Goal: Task Accomplishment & Management: Use online tool/utility

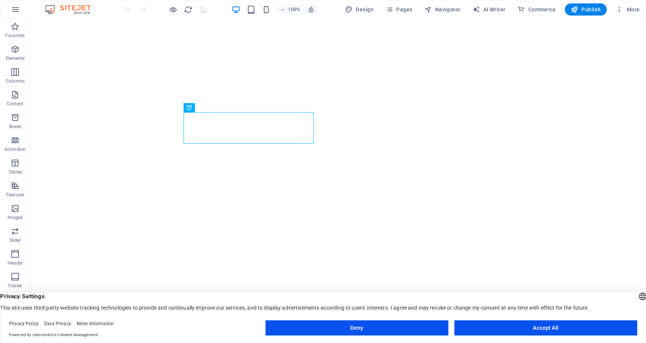
click at [340, 329] on button "Deny" at bounding box center [356, 327] width 183 height 15
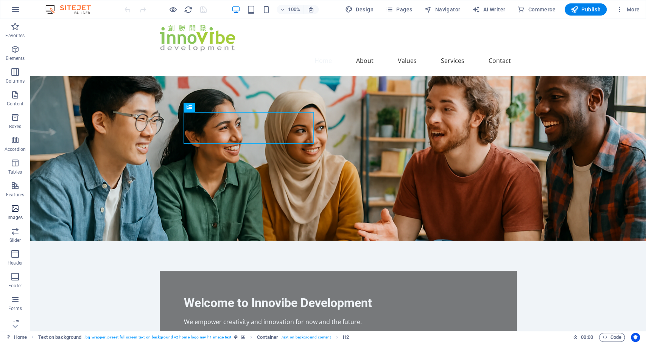
click at [17, 209] on icon "button" at bounding box center [15, 208] width 9 height 9
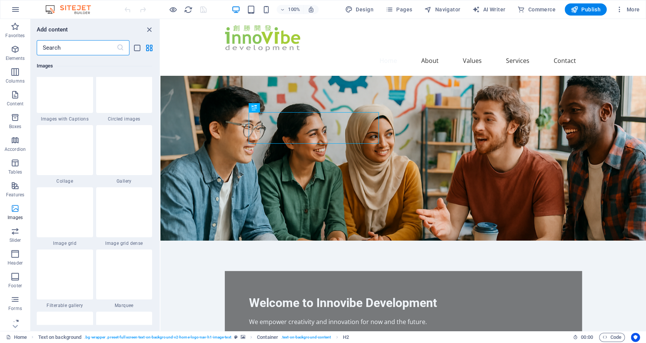
scroll to position [4008, 0]
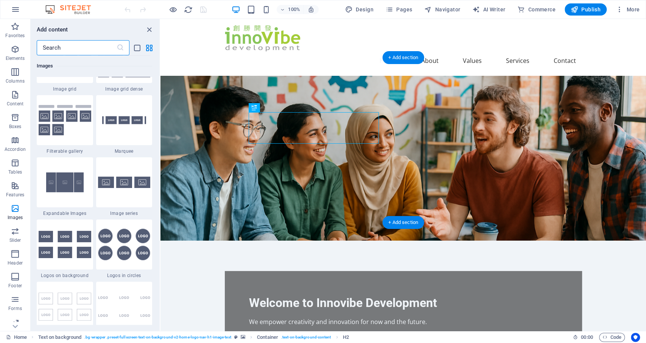
click at [493, 132] on figure at bounding box center [404, 158] width 486 height 165
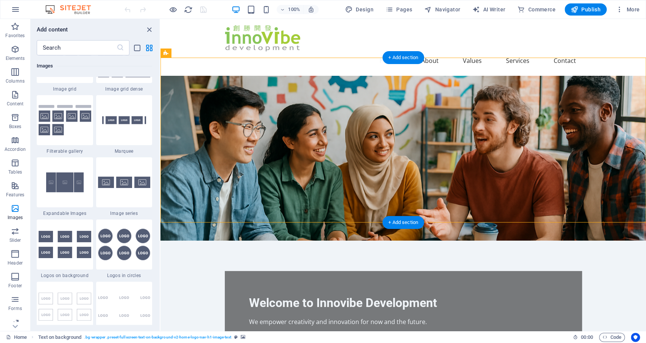
click at [510, 139] on figure at bounding box center [404, 158] width 486 height 165
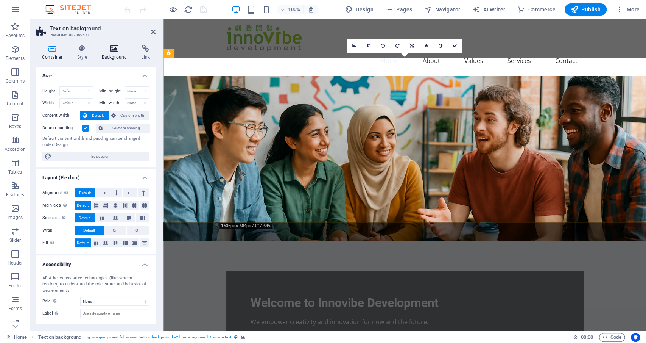
click at [111, 47] on icon at bounding box center [114, 49] width 37 height 8
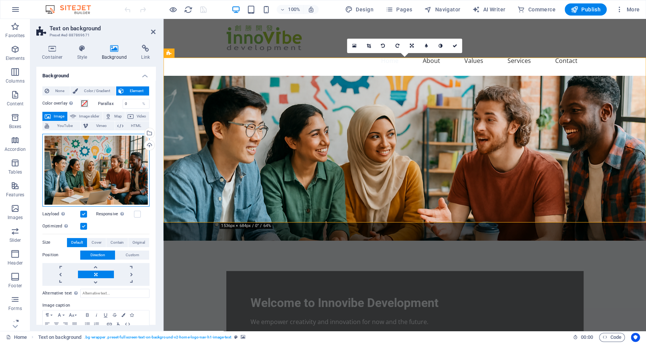
click at [96, 157] on div "Drag files here, click to choose files or select files from Files or our free s…" at bounding box center [95, 170] width 107 height 73
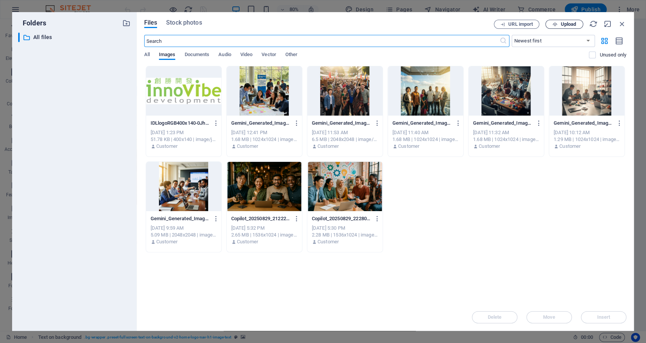
click at [570, 24] on span "Upload" at bounding box center [569, 24] width 16 height 5
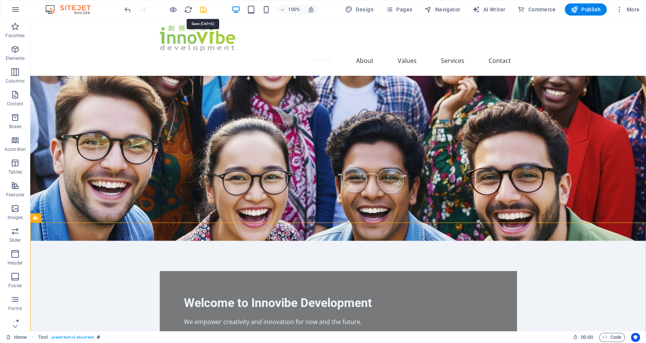
click at [205, 9] on icon "save" at bounding box center [203, 9] width 9 height 9
checkbox input "false"
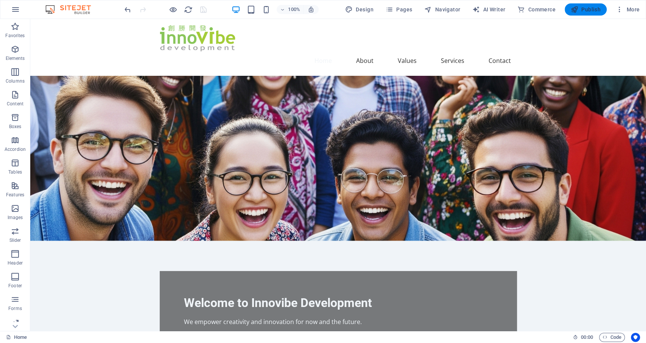
click at [594, 6] on span "Publish" at bounding box center [586, 10] width 30 height 8
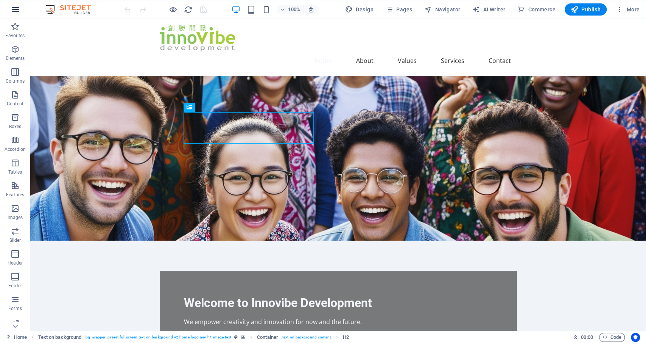
click at [16, 9] on icon "button" at bounding box center [15, 9] width 9 height 9
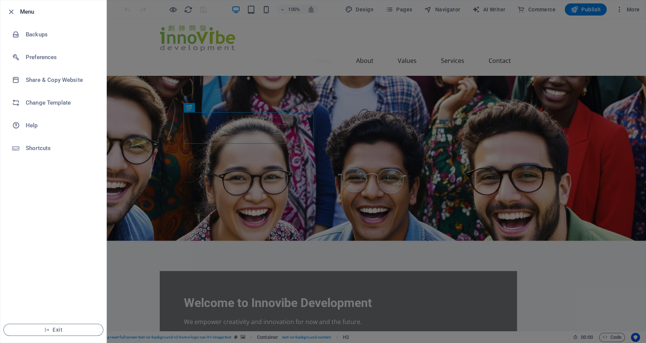
click at [287, 39] on div at bounding box center [323, 171] width 646 height 343
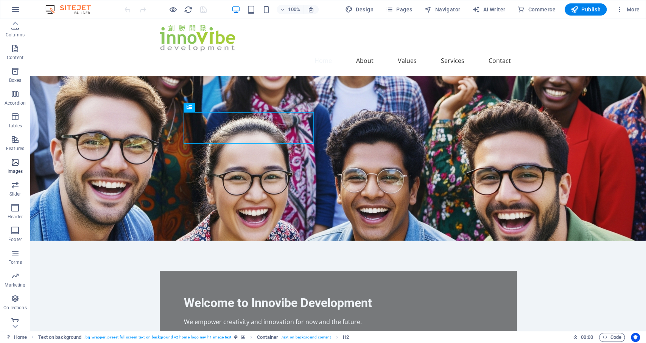
scroll to position [52, 0]
click at [14, 227] on icon "button" at bounding box center [15, 224] width 9 height 9
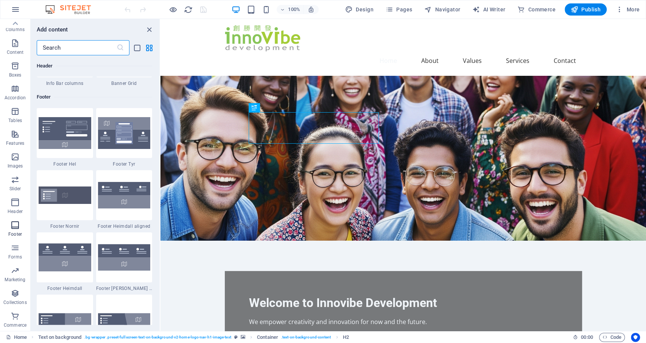
scroll to position [5014, 0]
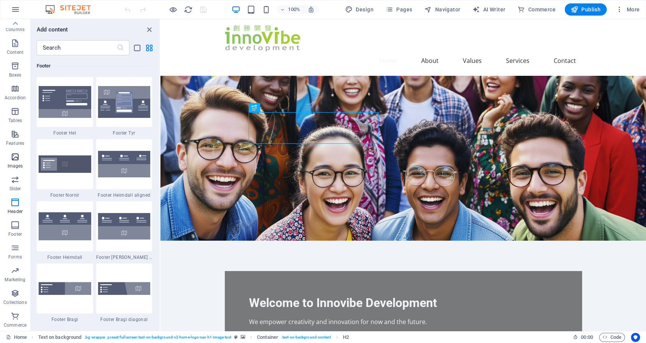
click at [12, 156] on icon "button" at bounding box center [15, 156] width 9 height 9
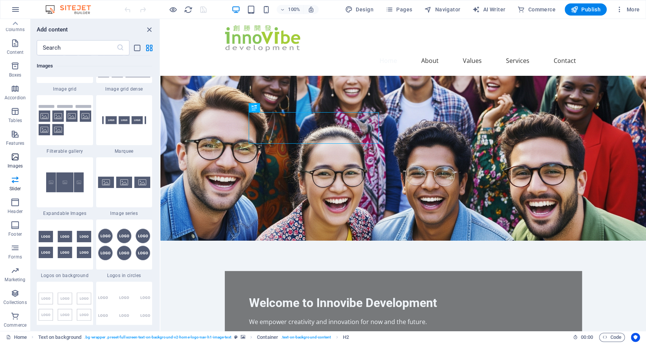
scroll to position [4008, 0]
click at [147, 29] on icon "close panel" at bounding box center [149, 29] width 9 height 9
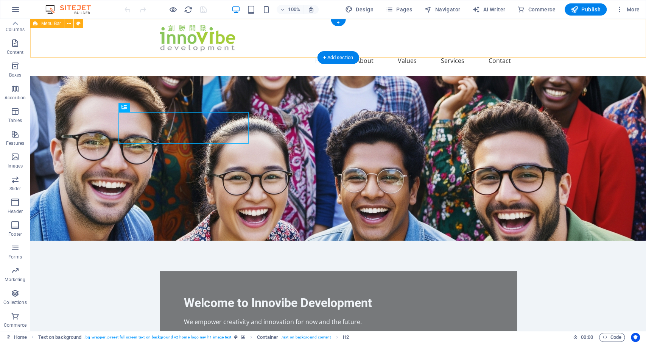
scroll to position [52, 0]
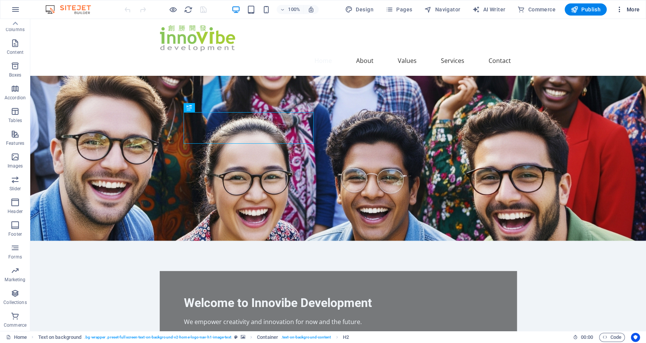
click at [622, 9] on icon "button" at bounding box center [620, 10] width 8 height 8
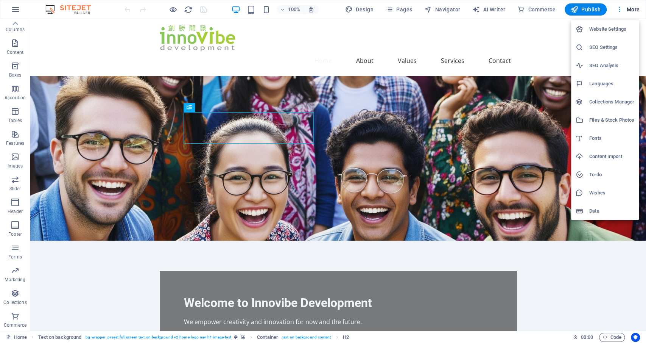
click at [622, 9] on div at bounding box center [323, 171] width 646 height 343
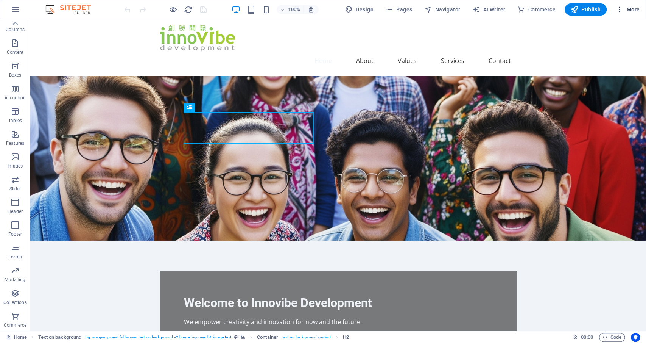
click at [633, 12] on span "More" at bounding box center [628, 10] width 24 height 8
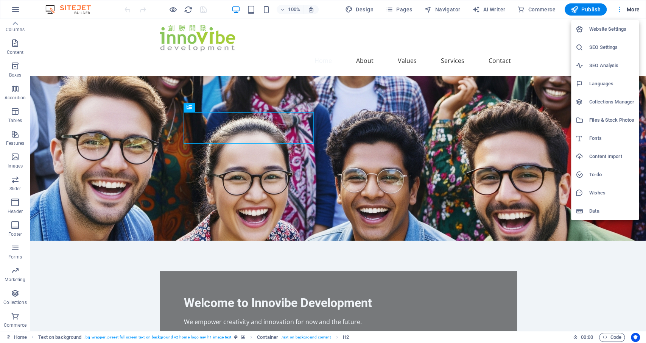
click at [633, 12] on div at bounding box center [323, 171] width 646 height 343
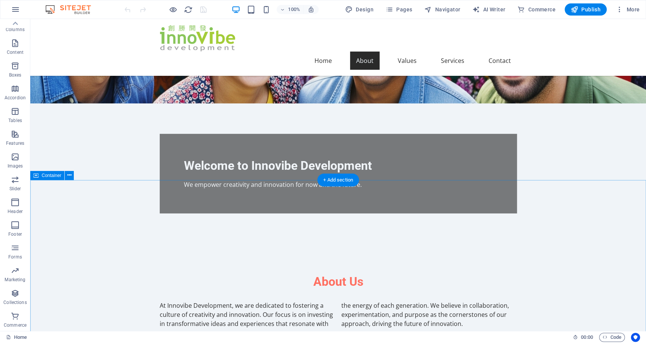
scroll to position [0, 0]
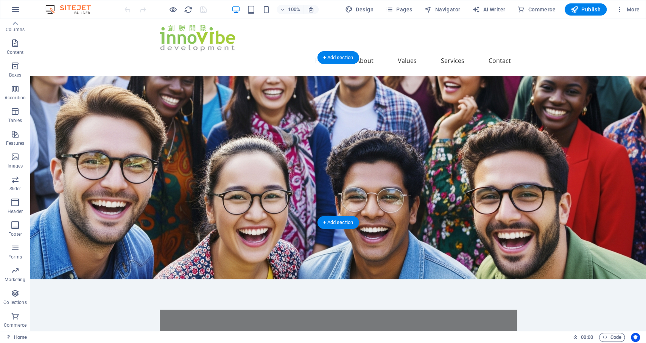
click at [440, 134] on figure at bounding box center [338, 177] width 616 height 203
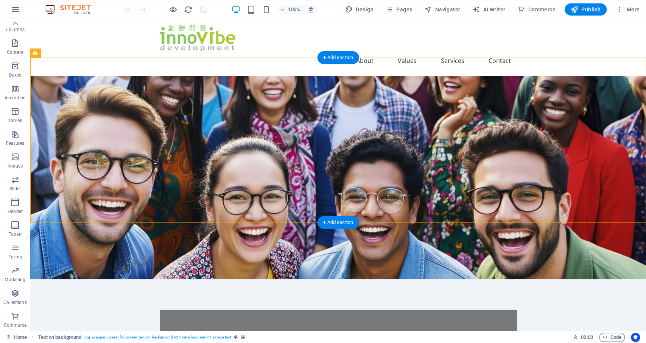
click at [444, 123] on figure at bounding box center [338, 177] width 616 height 203
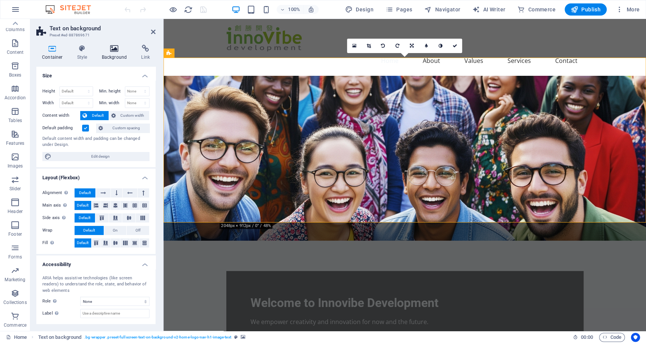
click at [116, 48] on icon at bounding box center [114, 49] width 37 height 8
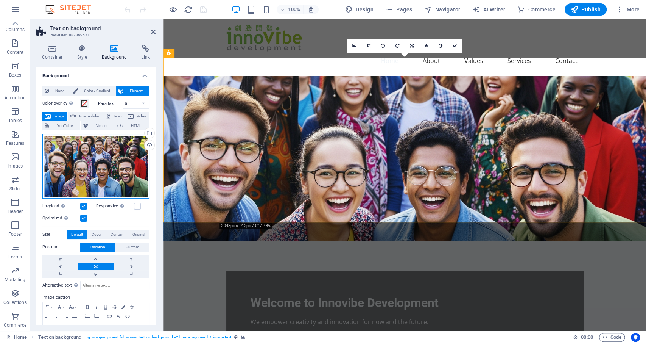
click at [103, 172] on div "Drag files here, click to choose files or select files from Files or our free s…" at bounding box center [95, 166] width 107 height 65
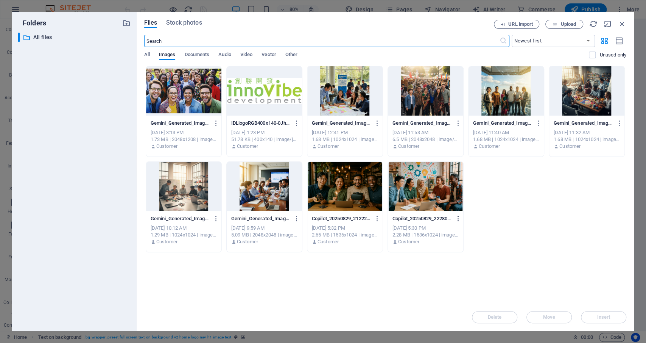
click at [461, 219] on icon "button" at bounding box center [458, 218] width 7 height 7
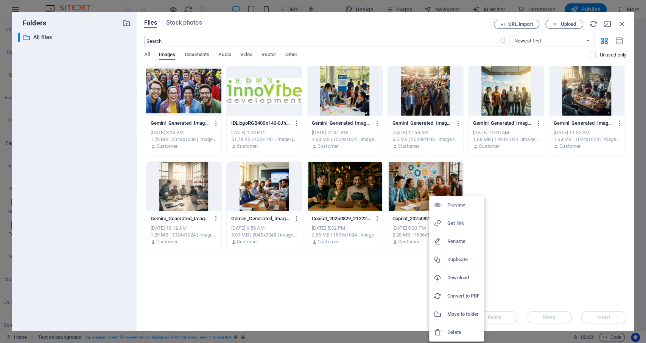
click at [460, 328] on h6 "Delete" at bounding box center [464, 332] width 32 height 9
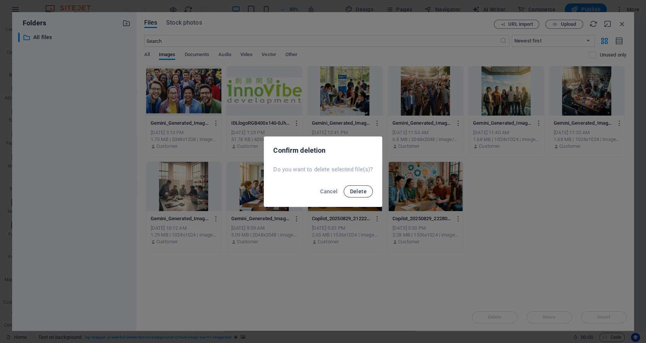
click at [360, 190] on span "Delete" at bounding box center [358, 191] width 17 height 6
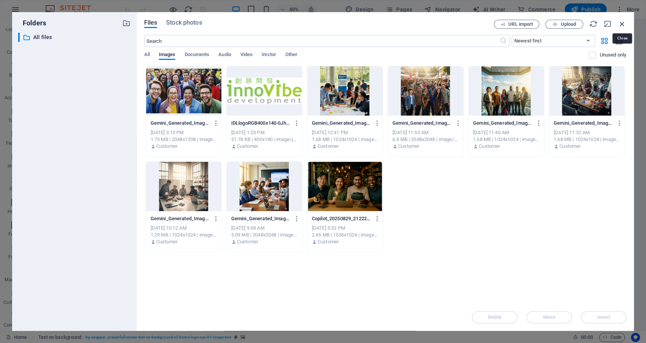
click at [622, 21] on icon "button" at bounding box center [622, 24] width 8 height 8
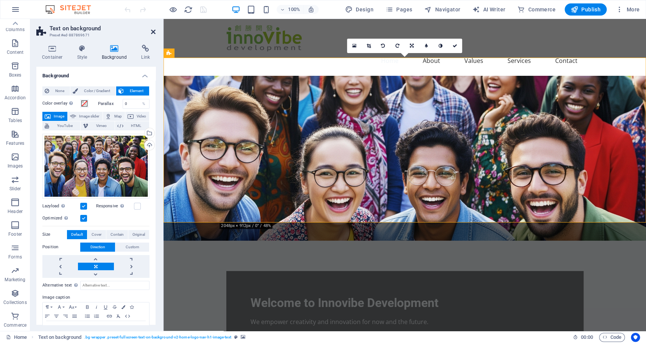
click at [155, 31] on icon at bounding box center [153, 32] width 5 height 6
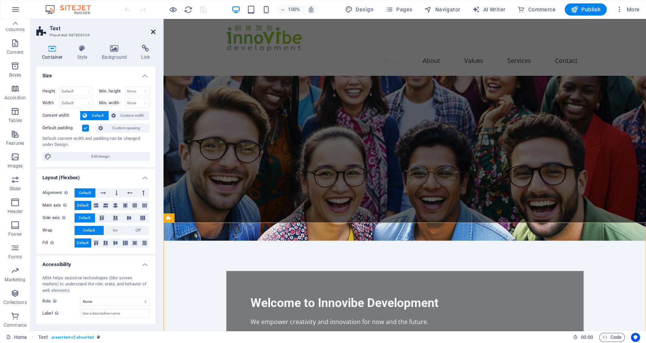
click at [155, 31] on icon at bounding box center [153, 32] width 5 height 6
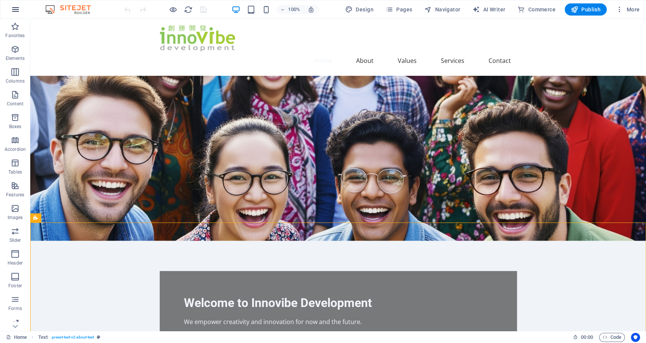
click at [15, 6] on icon "button" at bounding box center [15, 9] width 9 height 9
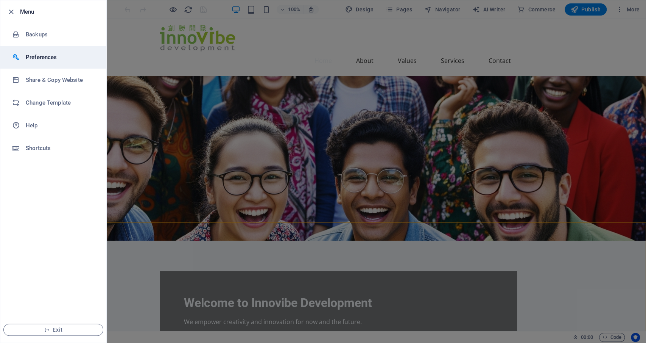
click at [37, 59] on h6 "Preferences" at bounding box center [61, 57] width 70 height 9
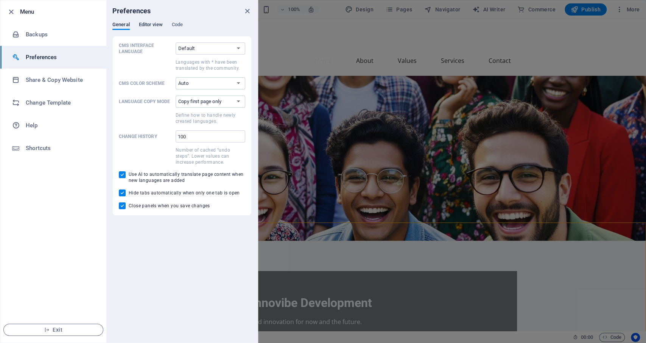
click at [150, 24] on span "Editor view" at bounding box center [151, 25] width 24 height 11
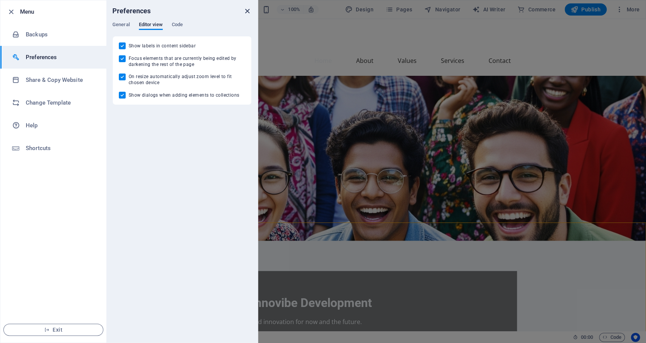
click at [250, 9] on icon "close" at bounding box center [247, 11] width 9 height 9
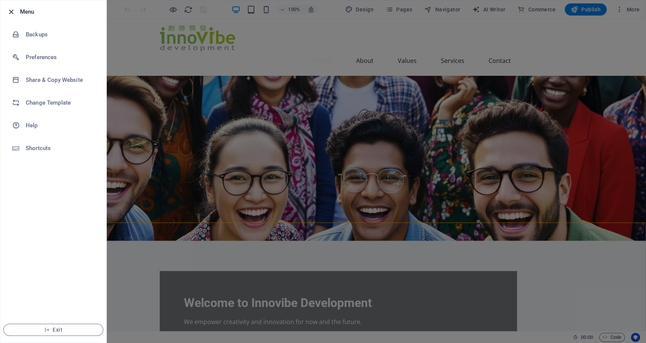
click at [9, 12] on icon "button" at bounding box center [11, 12] width 9 height 9
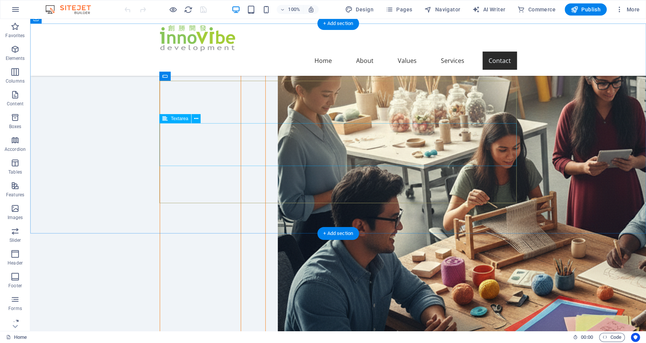
scroll to position [2521, 0]
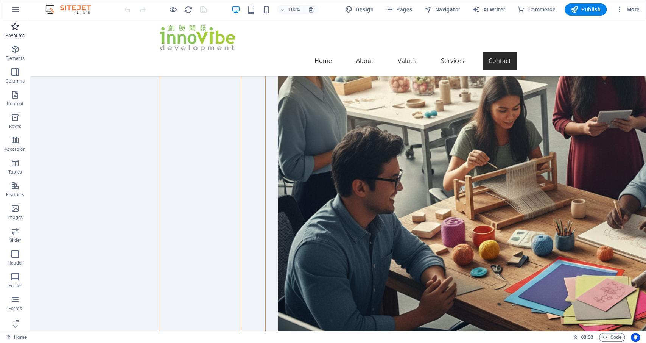
click at [16, 26] on icon "button" at bounding box center [15, 26] width 9 height 9
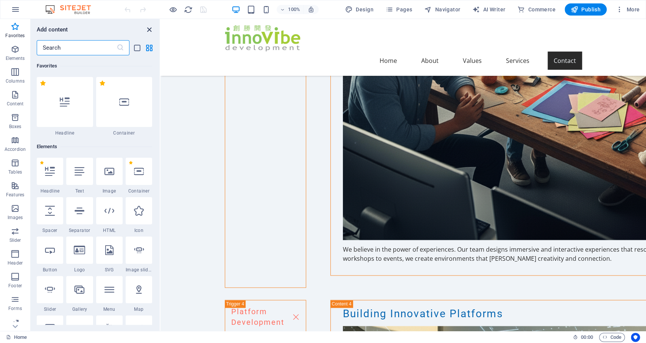
click at [151, 32] on icon "close panel" at bounding box center [149, 29] width 9 height 9
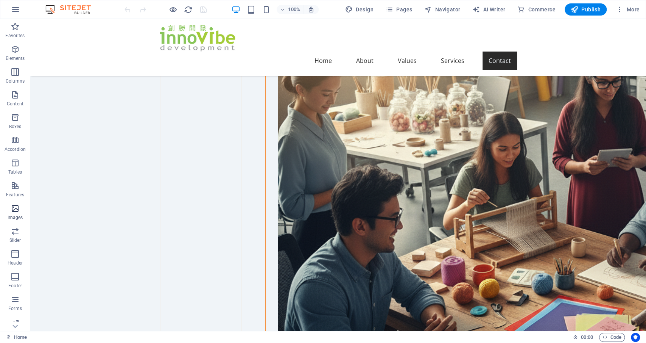
click at [15, 209] on icon "button" at bounding box center [15, 208] width 9 height 9
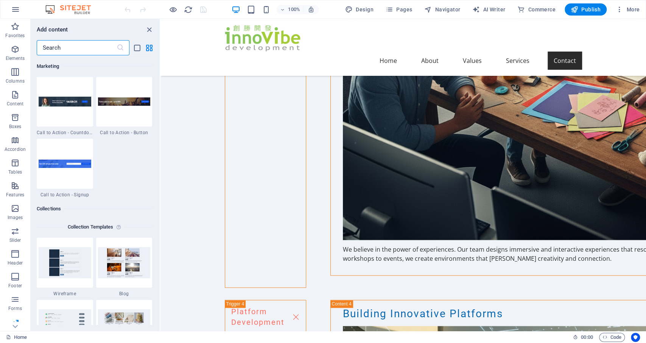
scroll to position [6777, 0]
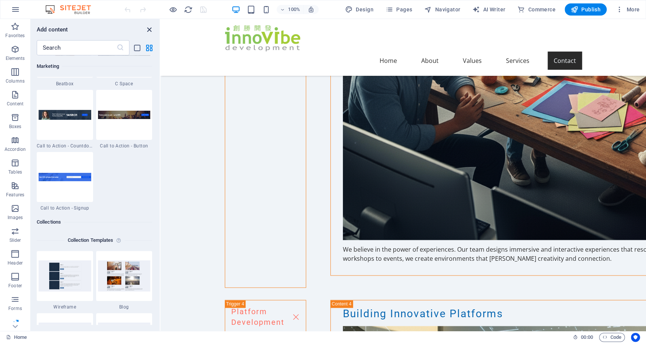
click at [147, 29] on icon "close panel" at bounding box center [149, 29] width 9 height 9
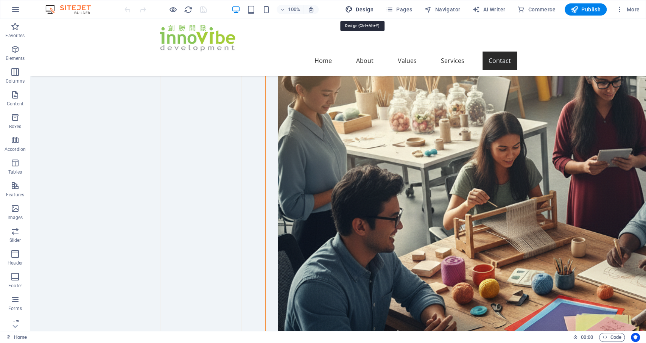
click at [365, 8] on span "Design" at bounding box center [359, 10] width 28 height 8
select select "rem"
select select "200"
select select "px"
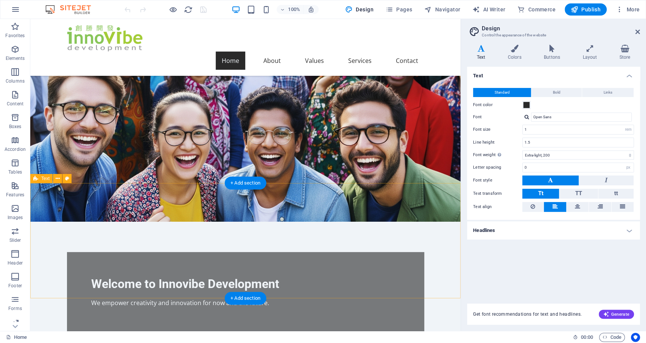
scroll to position [0, 0]
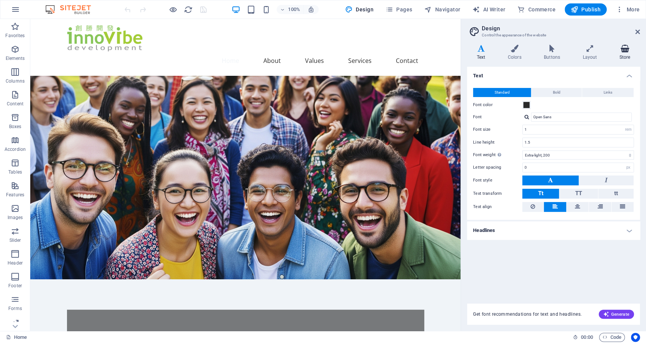
click at [625, 54] on h4 "Store" at bounding box center [625, 53] width 30 height 16
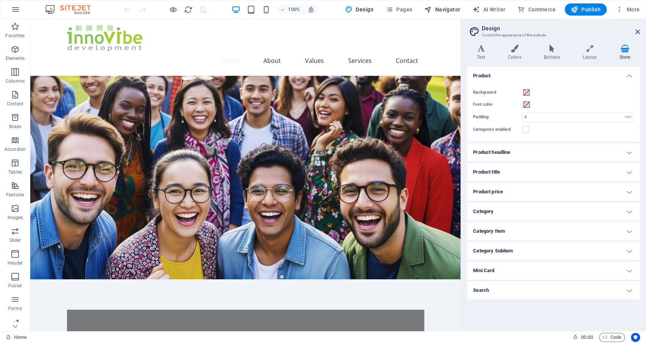
click at [454, 8] on span "Navigator" at bounding box center [443, 10] width 36 height 8
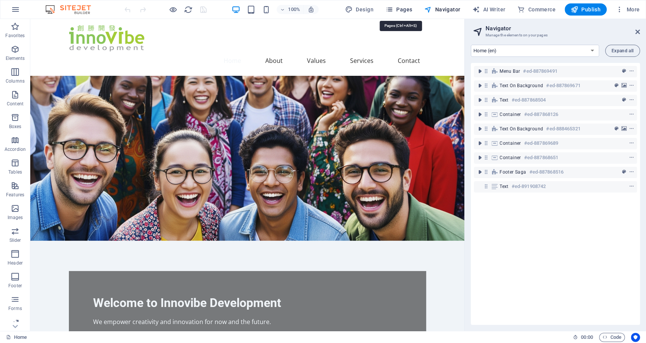
click at [397, 10] on span "Pages" at bounding box center [399, 10] width 27 height 8
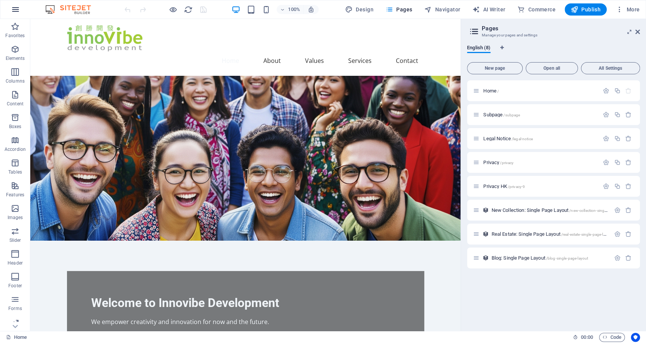
click at [17, 7] on icon "button" at bounding box center [15, 9] width 9 height 9
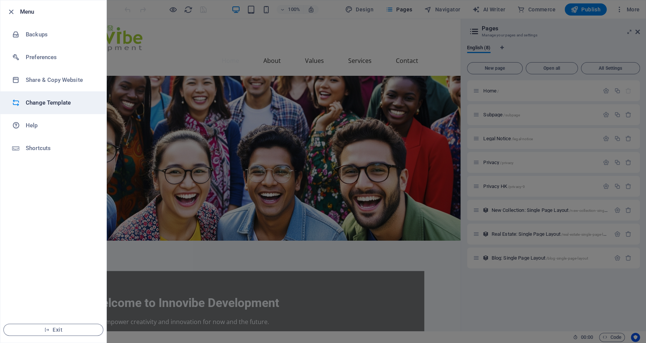
click at [41, 103] on h6 "Change Template" at bounding box center [61, 102] width 70 height 9
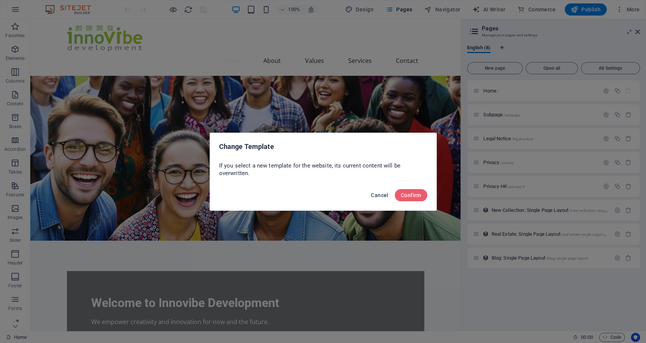
click at [380, 197] on span "Cancel" at bounding box center [379, 195] width 17 height 6
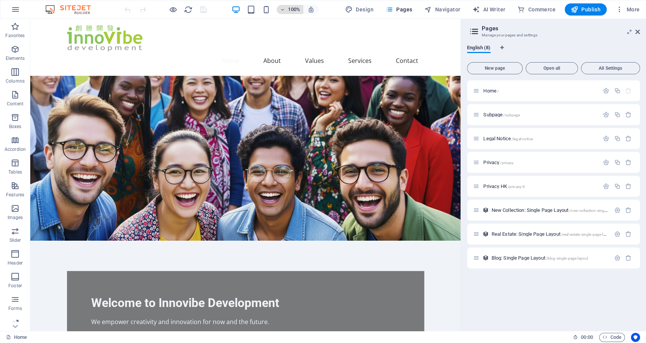
click at [284, 9] on icon "button" at bounding box center [282, 9] width 5 height 5
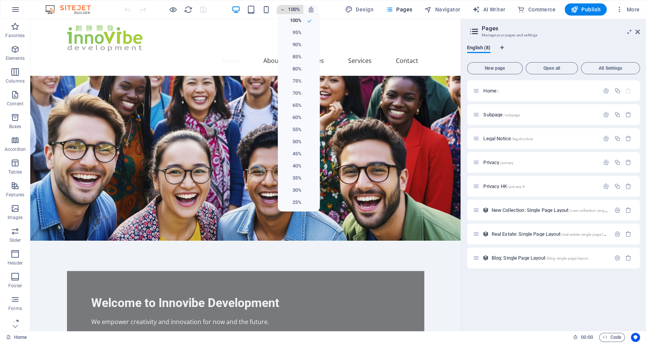
click at [284, 9] on div at bounding box center [323, 171] width 646 height 343
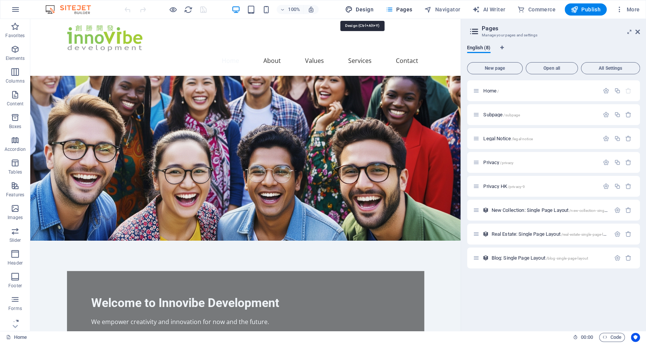
click at [366, 9] on span "Design" at bounding box center [359, 10] width 28 height 8
select select "rem"
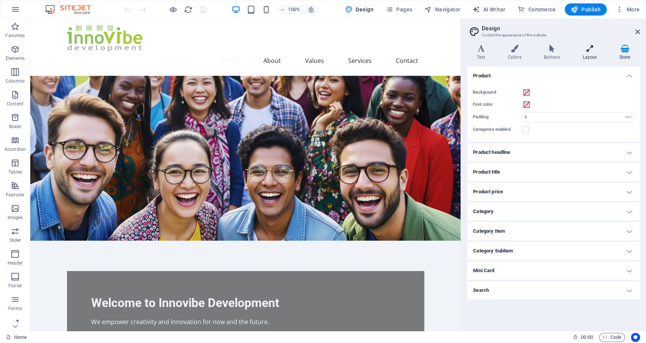
click at [593, 53] on h4 "Layout" at bounding box center [591, 53] width 37 height 16
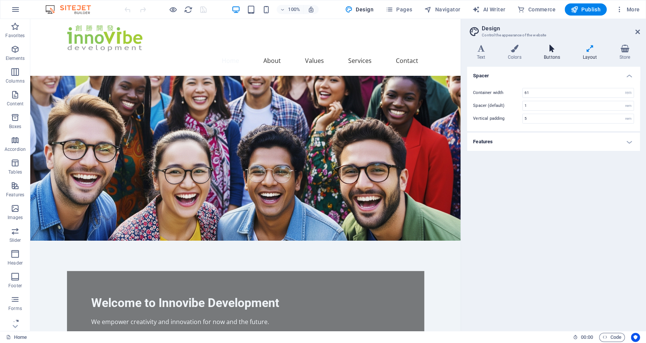
click at [554, 49] on icon at bounding box center [552, 49] width 36 height 8
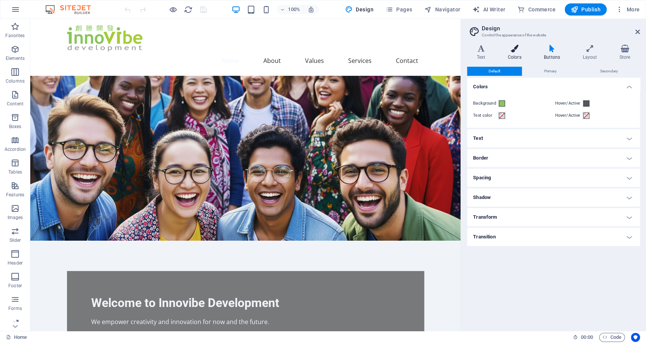
click at [513, 53] on h4 "Colors" at bounding box center [516, 53] width 36 height 16
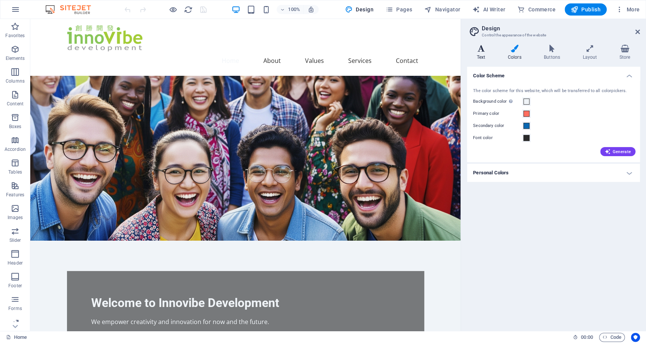
click at [482, 53] on h4 "Text" at bounding box center [482, 53] width 31 height 16
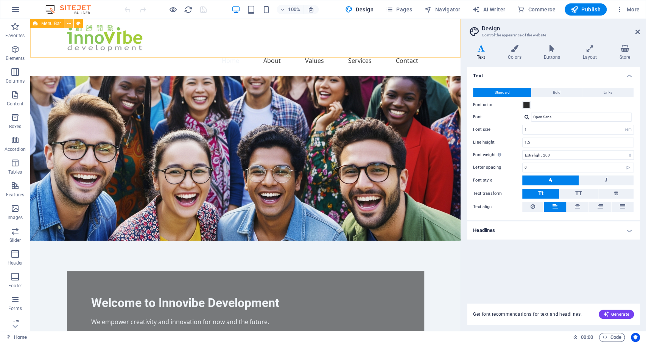
click at [69, 25] on icon at bounding box center [69, 24] width 4 height 8
click at [191, 24] on div "Home About Values Services Contact" at bounding box center [245, 47] width 431 height 57
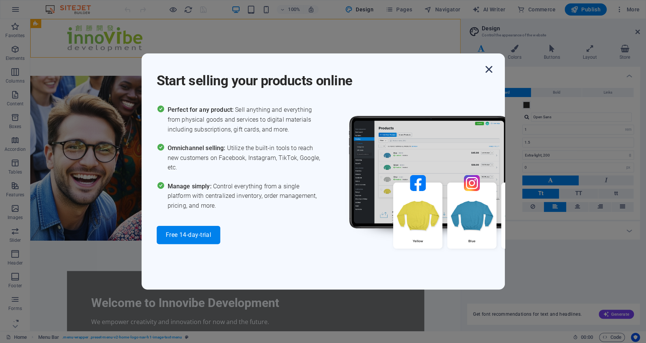
click at [491, 68] on icon "button" at bounding box center [489, 69] width 14 height 14
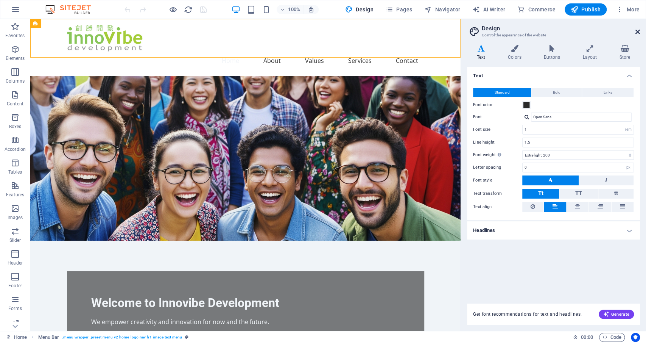
click at [638, 29] on icon at bounding box center [638, 32] width 5 height 6
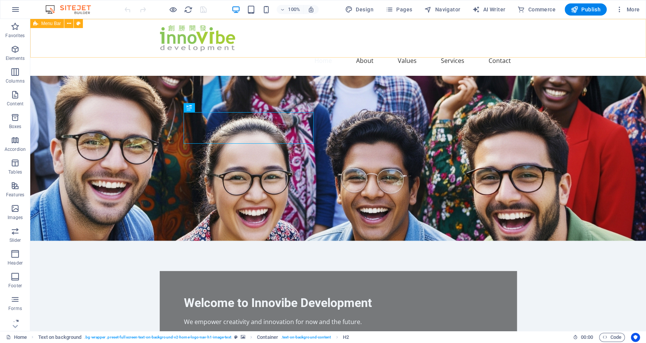
click at [50, 23] on span "Menu Bar" at bounding box center [51, 23] width 20 height 5
click at [70, 24] on icon at bounding box center [69, 24] width 4 height 8
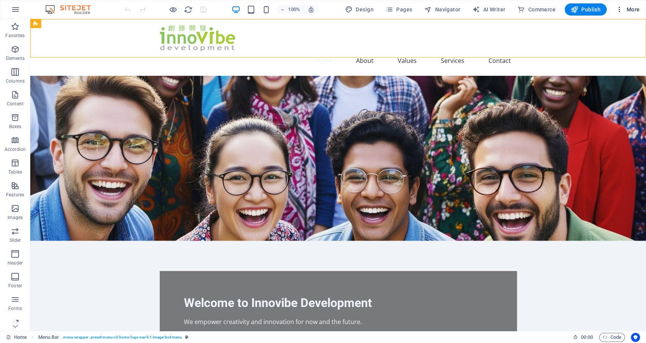
click at [637, 11] on span "More" at bounding box center [628, 10] width 24 height 8
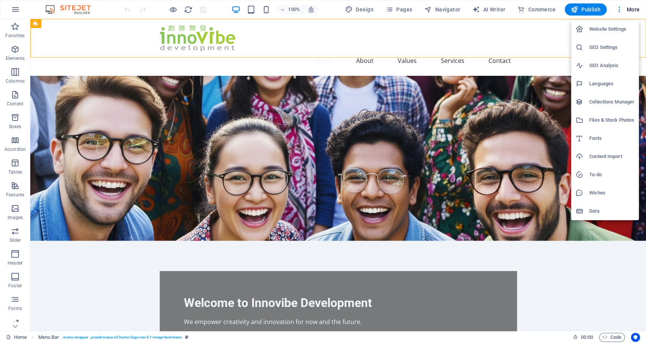
click at [616, 29] on h6 "Website Settings" at bounding box center [612, 29] width 45 height 9
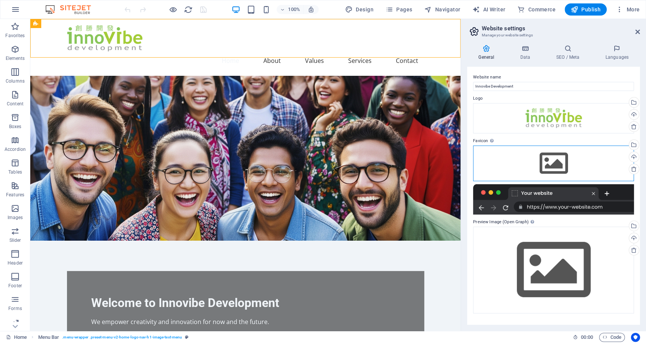
click at [556, 163] on div "Drag files here, click to choose files or select files from Files or our free s…" at bounding box center [553, 163] width 161 height 36
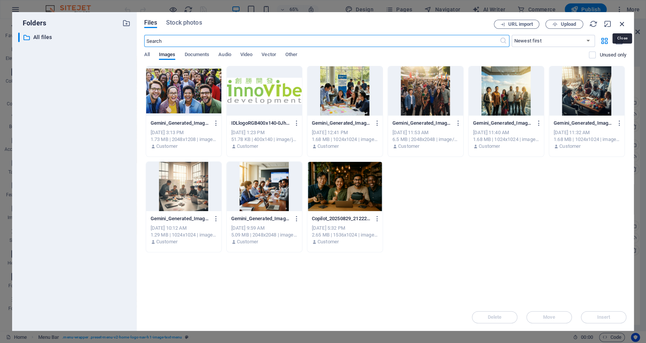
click at [622, 20] on icon "button" at bounding box center [622, 24] width 8 height 8
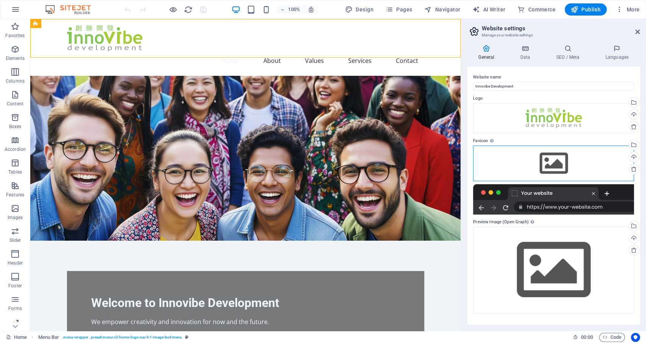
click at [556, 161] on div "Drag files here, click to choose files or select files from Files or our free s…" at bounding box center [553, 163] width 161 height 36
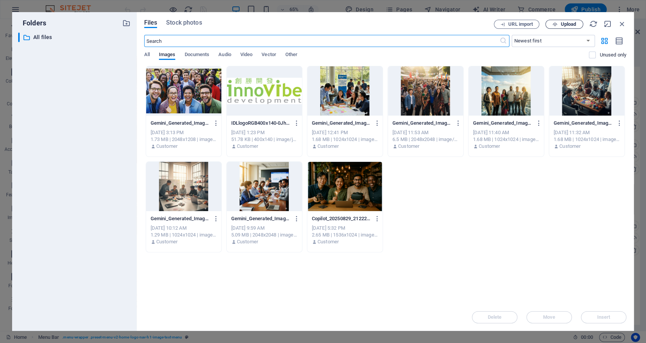
click at [568, 23] on span "Upload" at bounding box center [569, 24] width 16 height 5
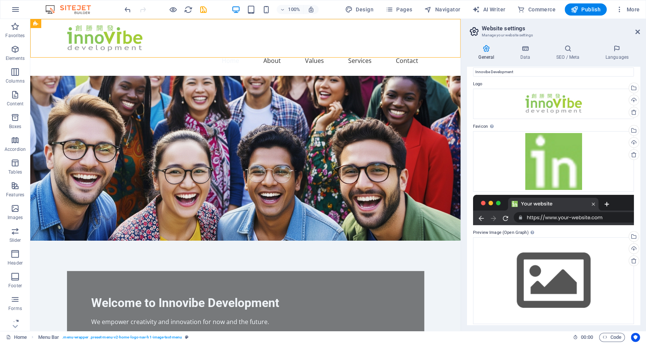
scroll to position [19, 0]
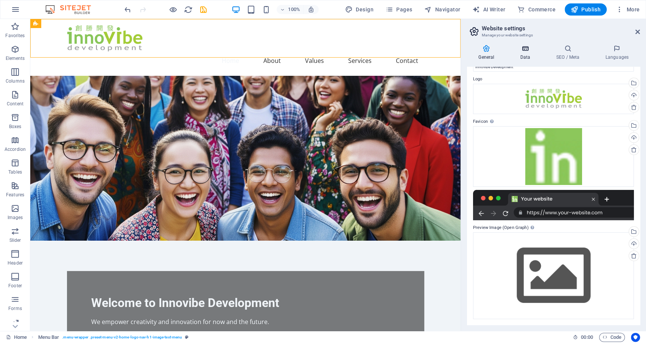
click at [528, 48] on icon at bounding box center [525, 49] width 33 height 8
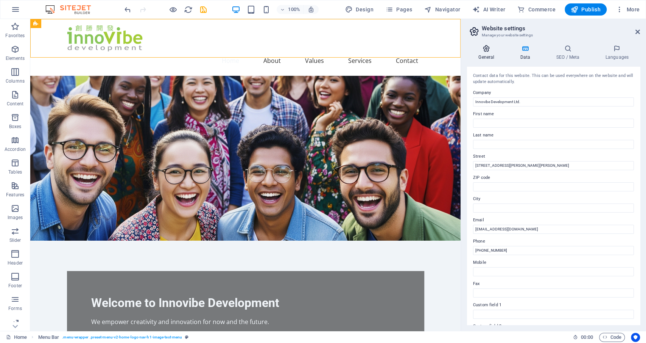
click at [489, 50] on icon at bounding box center [486, 49] width 39 height 8
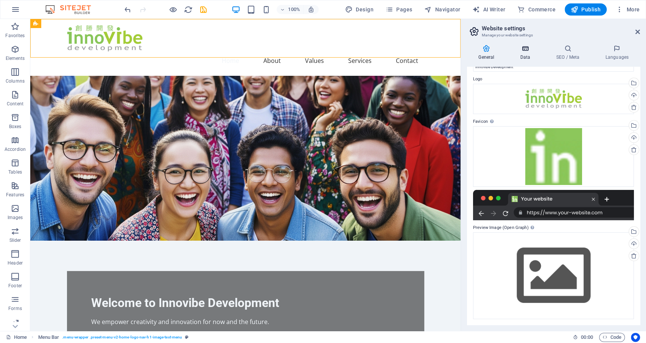
click at [526, 48] on icon at bounding box center [525, 49] width 33 height 8
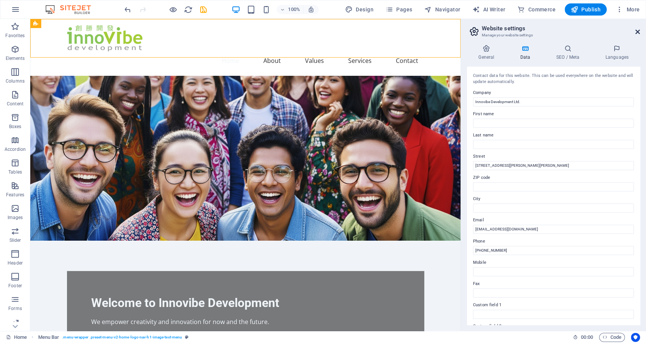
click at [639, 32] on icon at bounding box center [638, 32] width 5 height 6
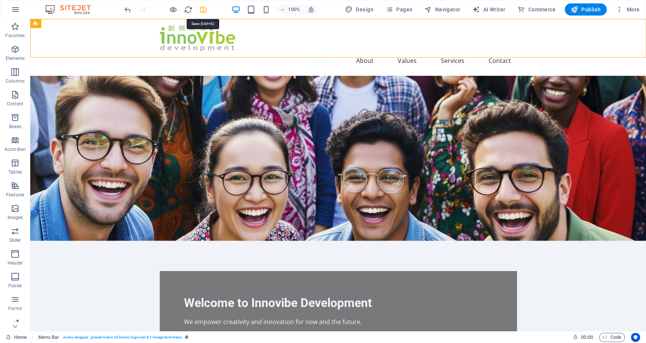
click at [203, 8] on icon "save" at bounding box center [203, 9] width 9 height 9
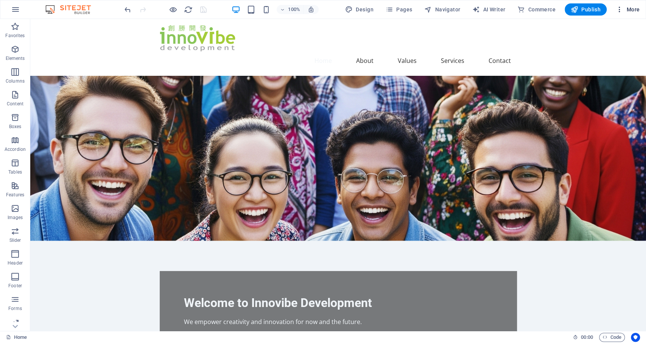
click at [637, 8] on span "More" at bounding box center [628, 10] width 24 height 8
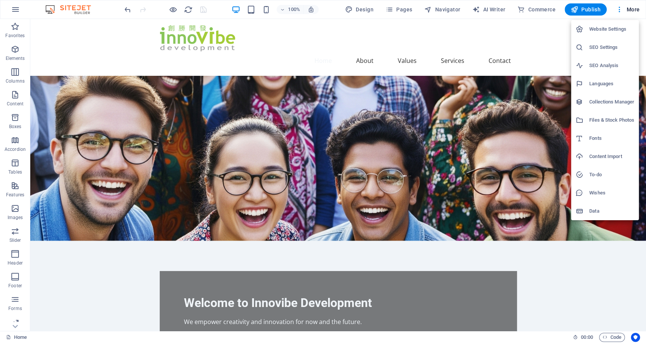
click at [611, 25] on h6 "Website Settings" at bounding box center [612, 29] width 45 height 9
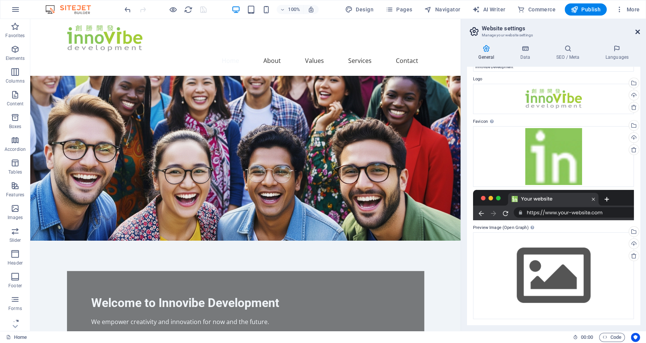
click at [638, 31] on icon at bounding box center [638, 32] width 5 height 6
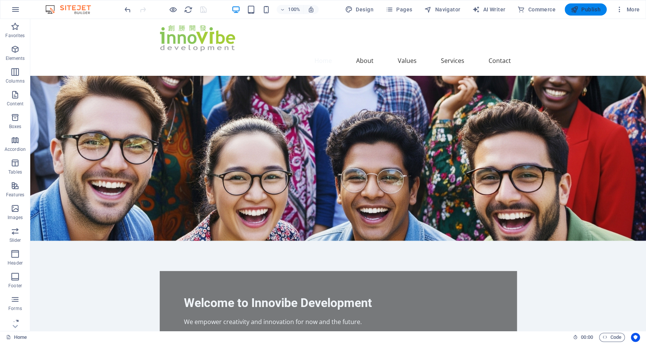
click at [589, 8] on span "Publish" at bounding box center [586, 10] width 30 height 8
